Goal: Navigation & Orientation: Find specific page/section

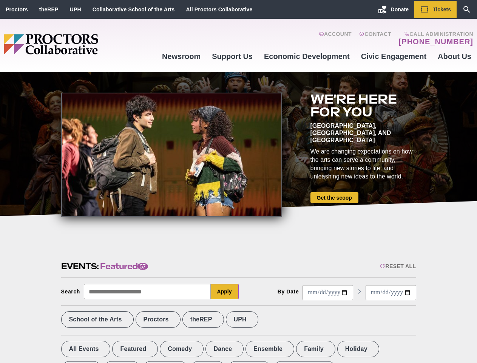
click at [238, 181] on div at bounding box center [171, 155] width 221 height 124
click at [398, 266] on div "Reset All" at bounding box center [398, 266] width 36 height 6
click at [225, 291] on button "Apply" at bounding box center [225, 291] width 28 height 15
